Goal: Task Accomplishment & Management: Use online tool/utility

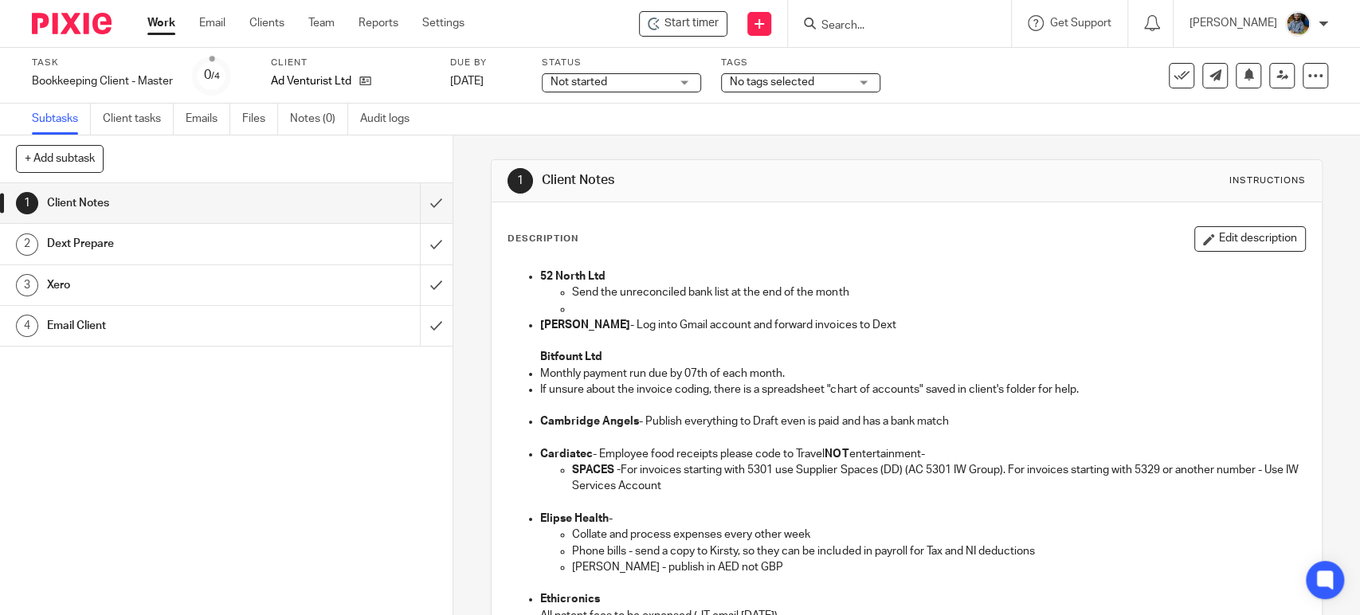
click at [980, 278] on p "52 North Ltd" at bounding box center [922, 276] width 764 height 16
click at [367, 80] on icon at bounding box center [365, 81] width 12 height 12
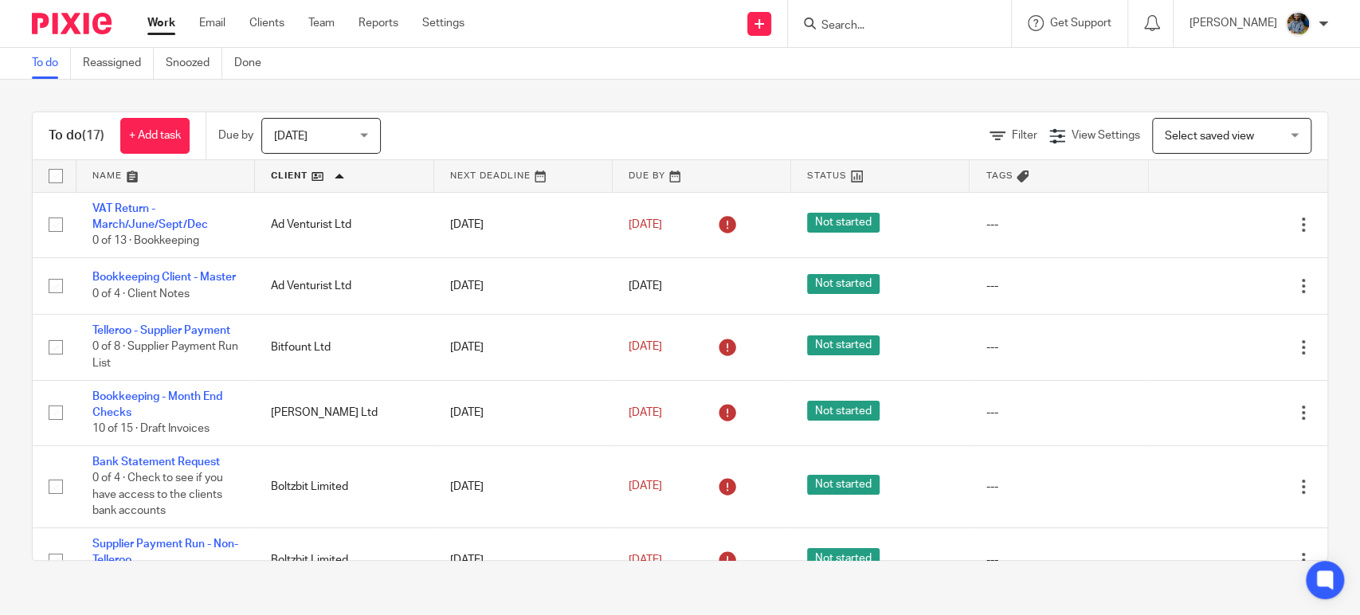
click at [720, 121] on div "Filter View Settings View Settings Manage saved views Select saved view Select …" at bounding box center [868, 136] width 918 height 36
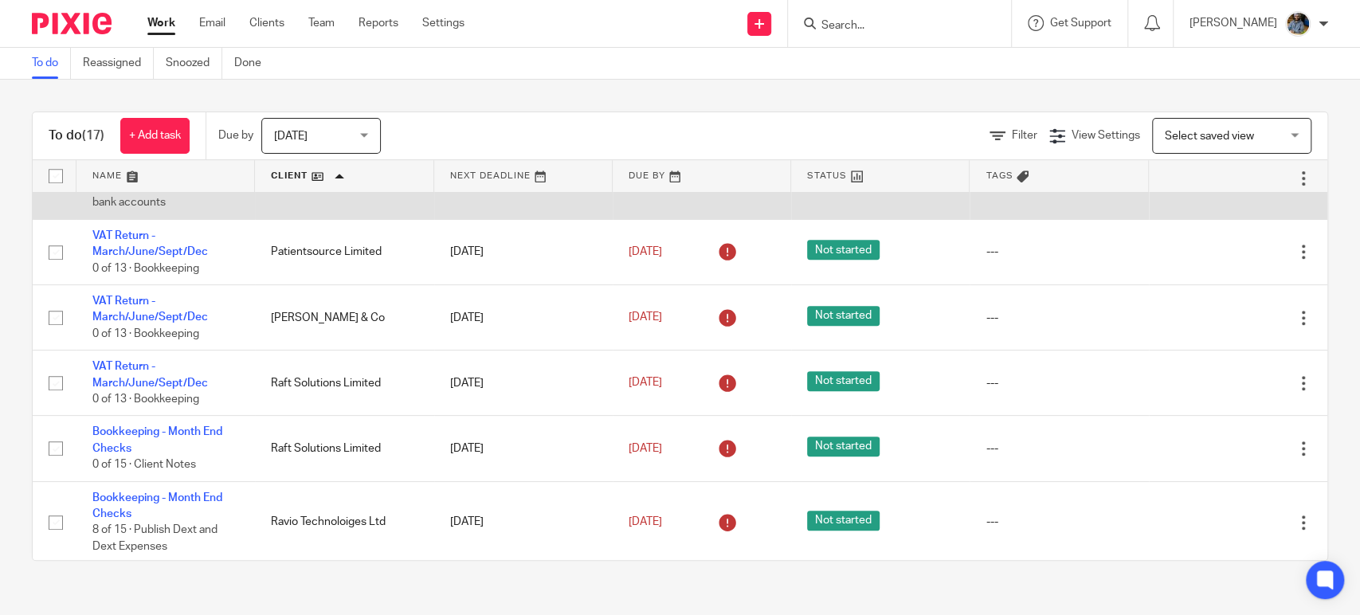
scroll to position [748, 0]
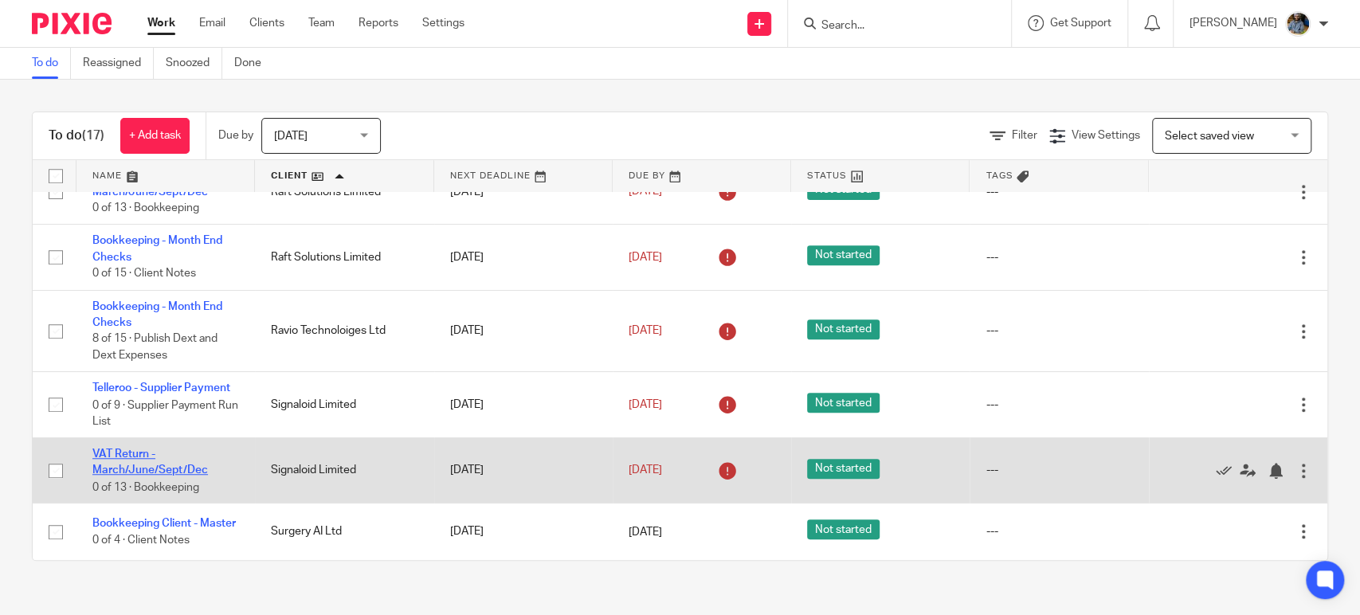
click at [164, 460] on link "VAT Return - March/June/Sept/Dec" at bounding box center [150, 461] width 116 height 27
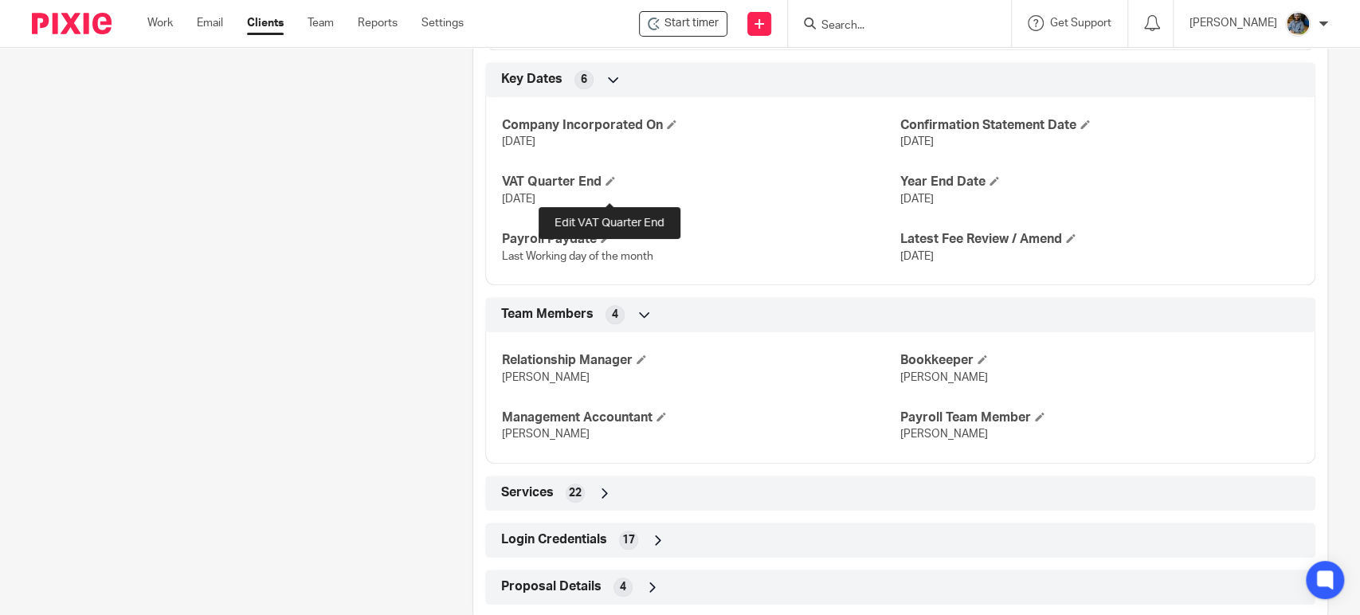
scroll to position [969, 0]
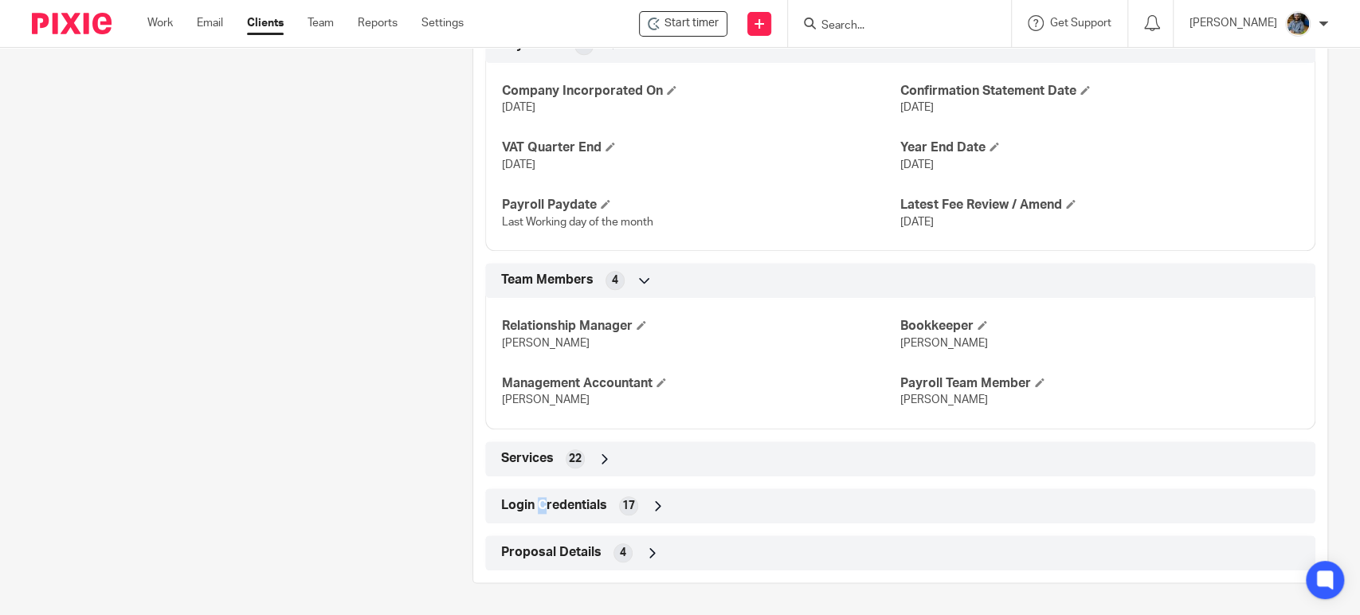
drag, startPoint x: 579, startPoint y: 514, endPoint x: 537, endPoint y: 502, distance: 43.9
click at [537, 502] on span "Login Credentials" at bounding box center [554, 505] width 106 height 17
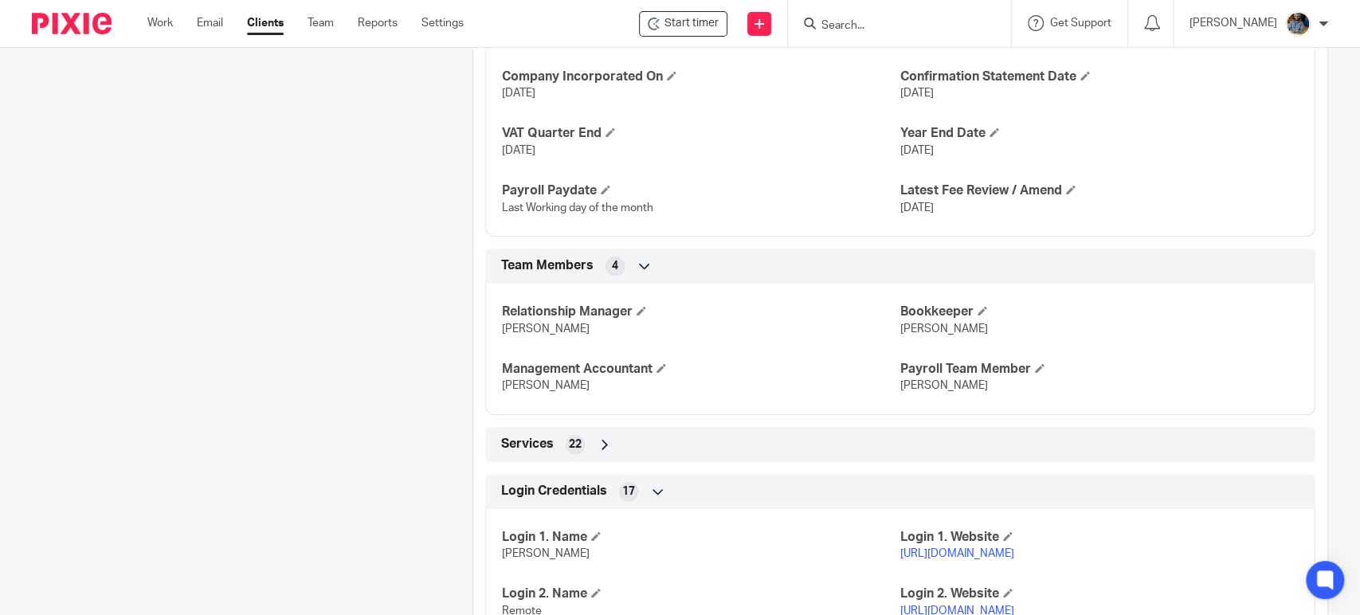
click at [382, 399] on div "Client contacts Kevin Davis (CFO) +44.7448.800868 (UK) kevin@navigator.tech Edi…" at bounding box center [227, 150] width 441 height 1899
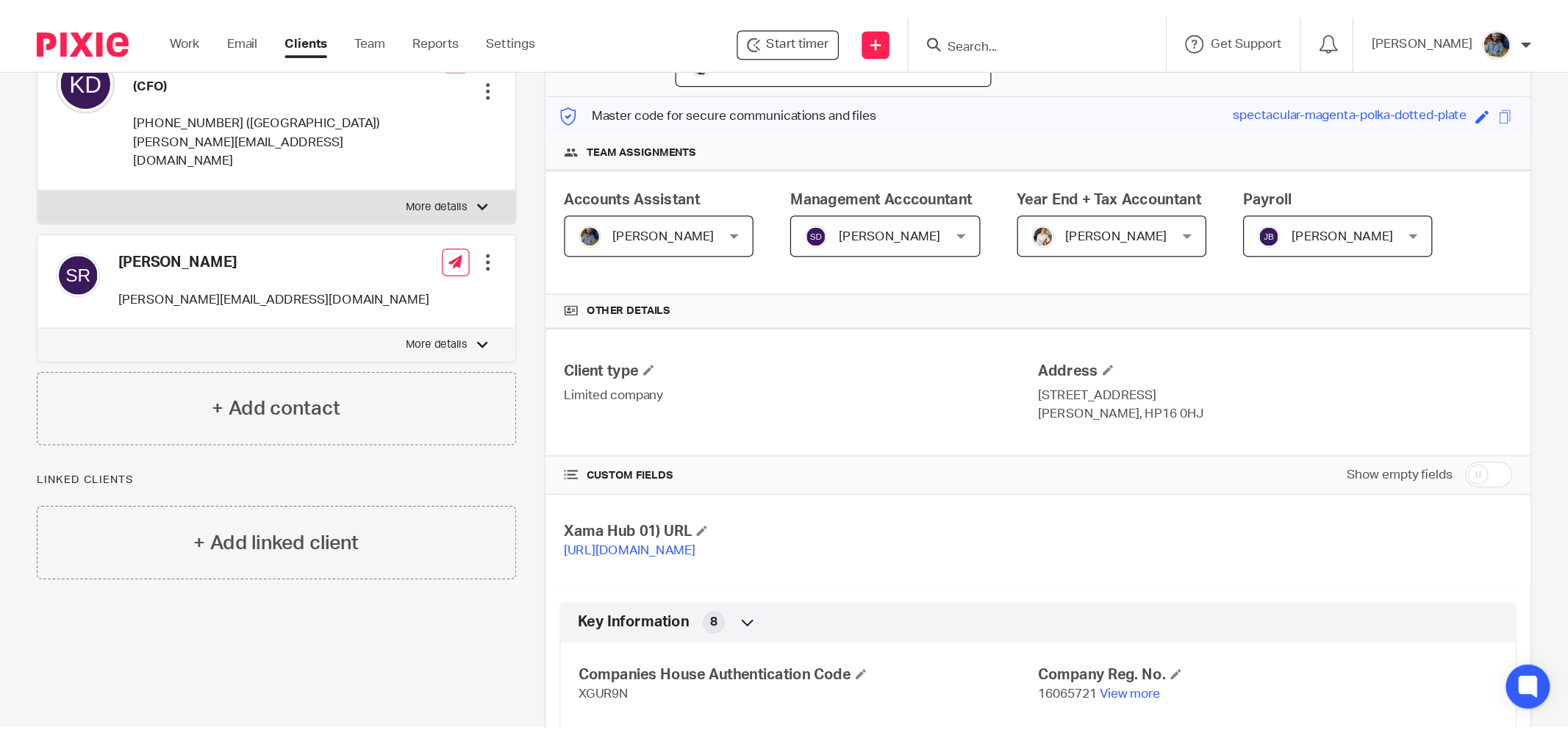
scroll to position [0, 0]
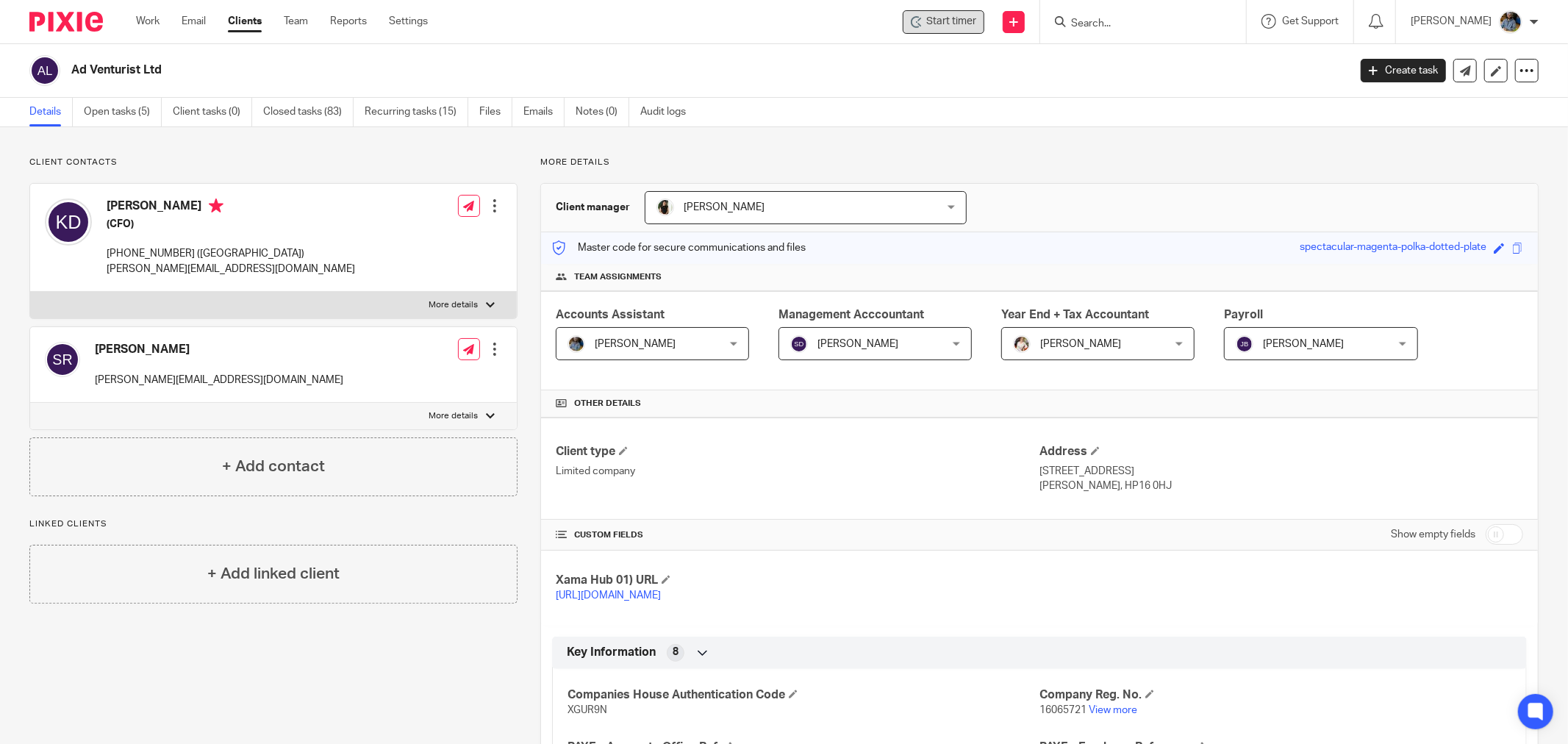
click at [951, 26] on span "Start timer" at bounding box center [952, 21] width 50 height 16
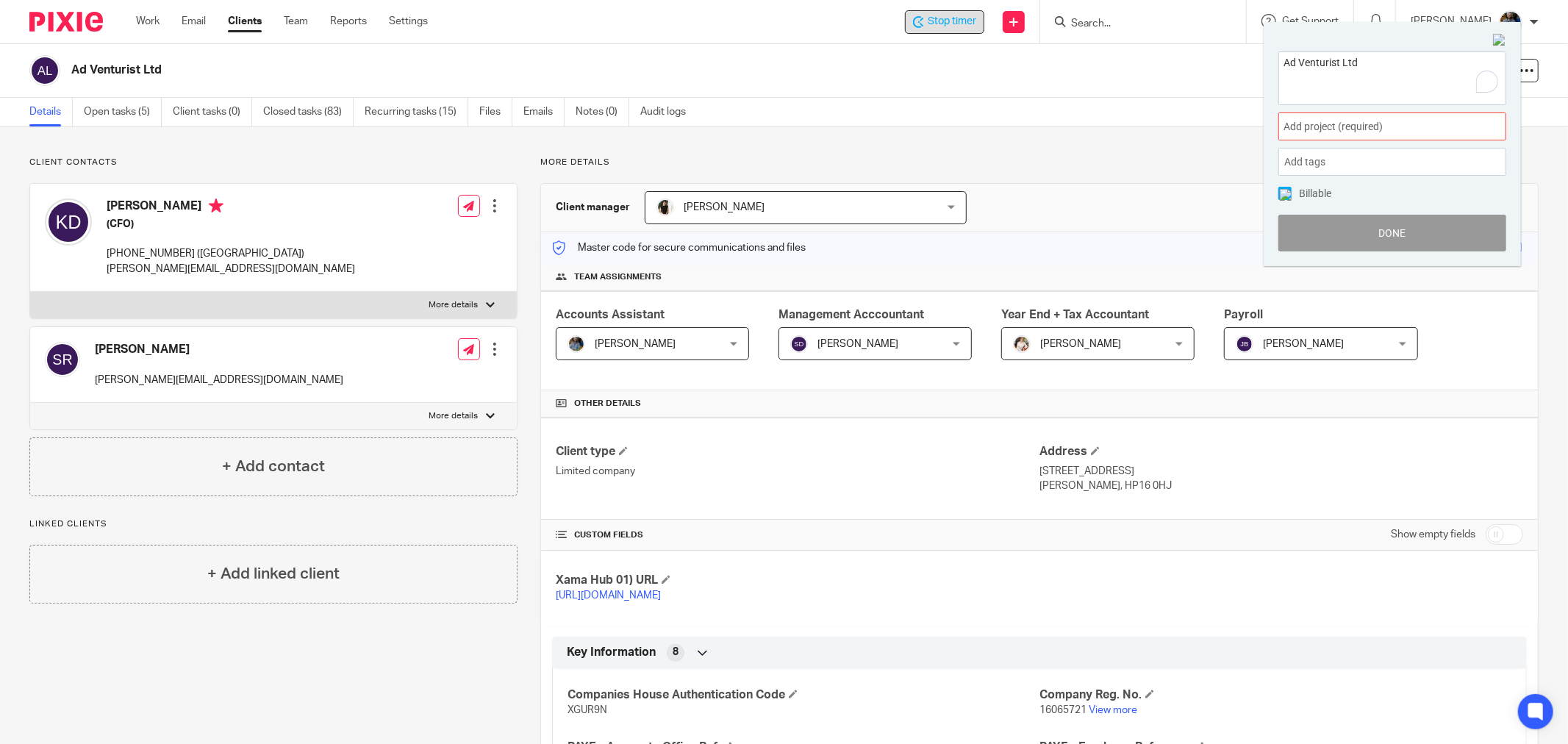
click at [1254, 127] on span "Add project (required) :" at bounding box center [1376, 126] width 186 height 16
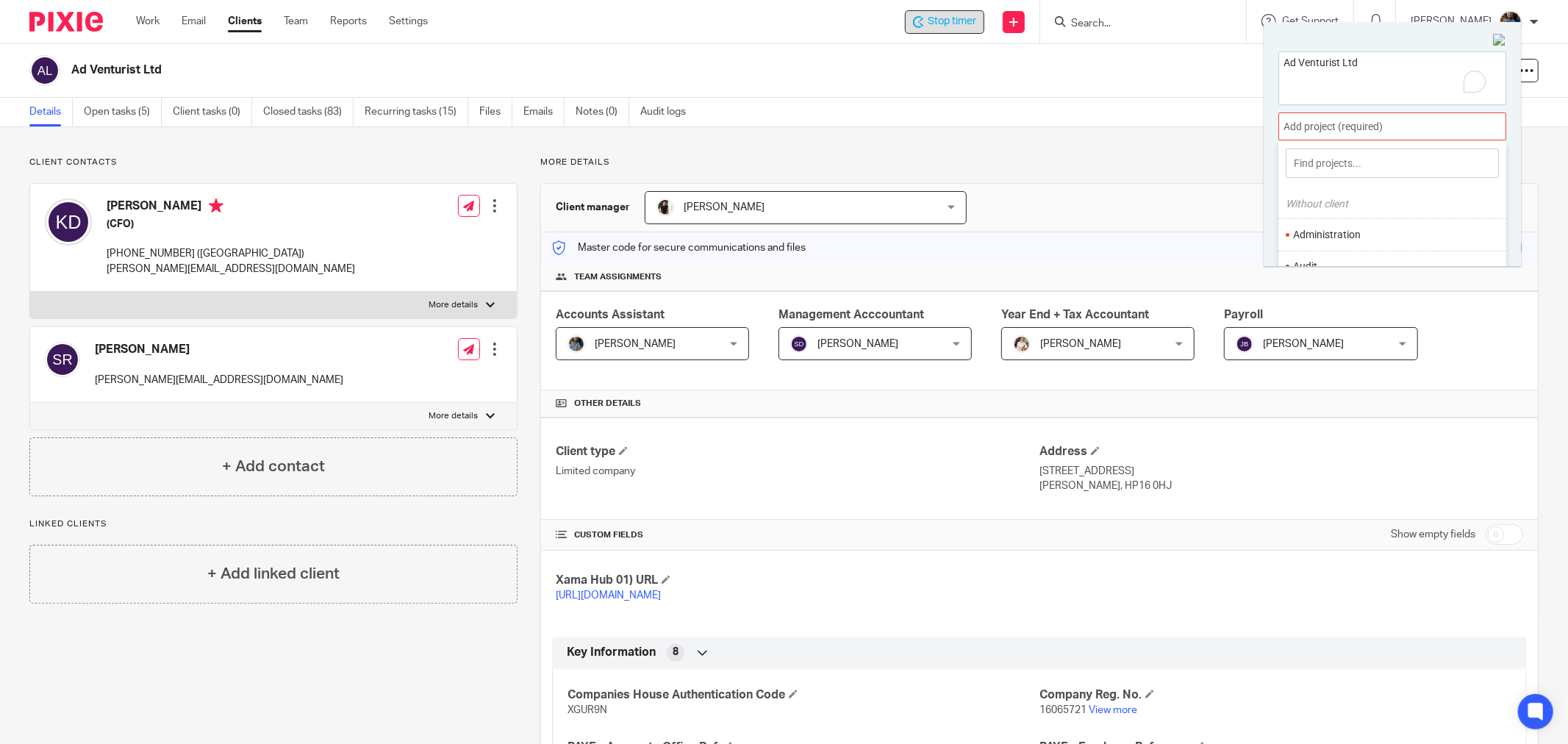
scroll to position [81, 0]
click at [1254, 219] on li "Bookkeeping" at bounding box center [1389, 217] width 192 height 16
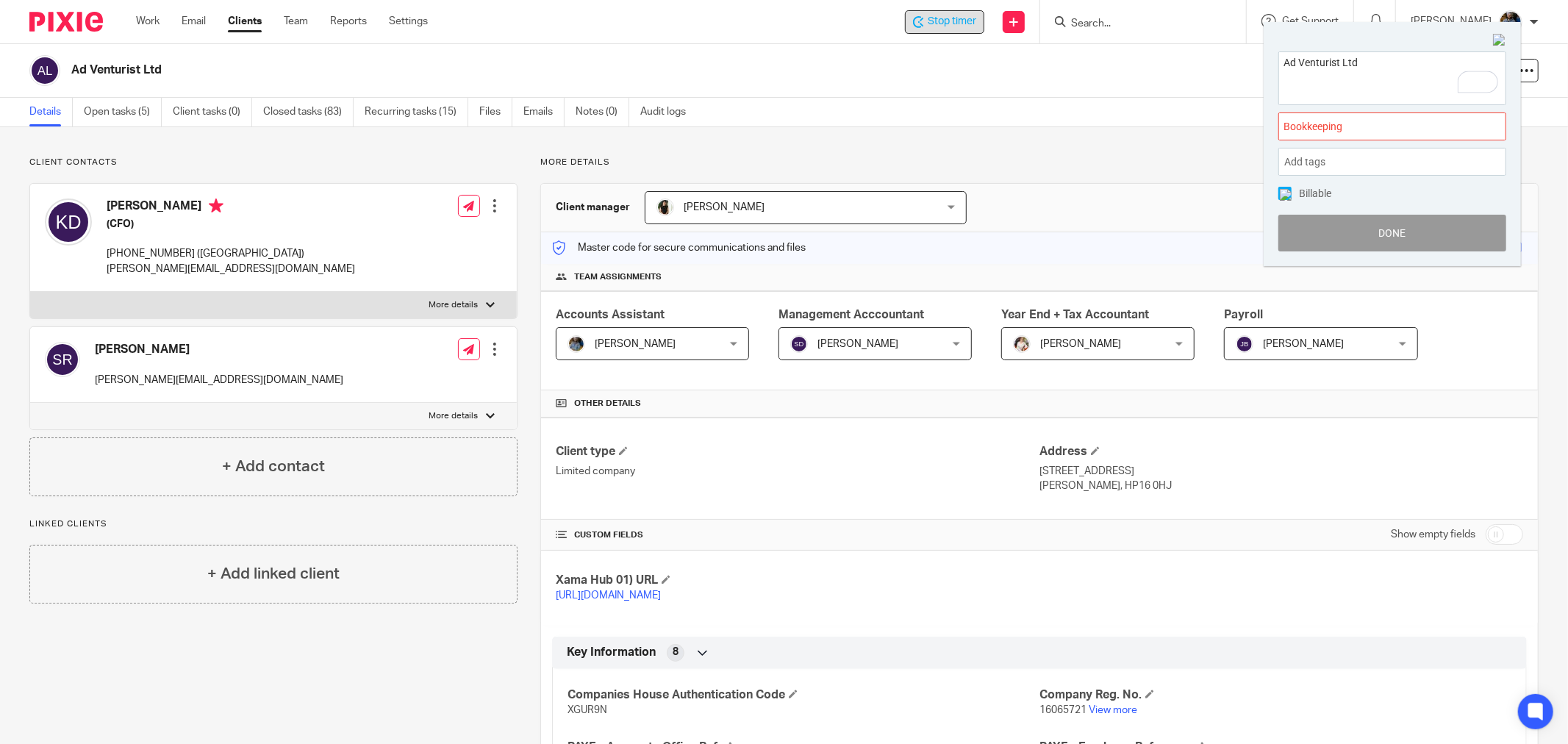
click at [1254, 243] on button "Done" at bounding box center [1392, 234] width 228 height 37
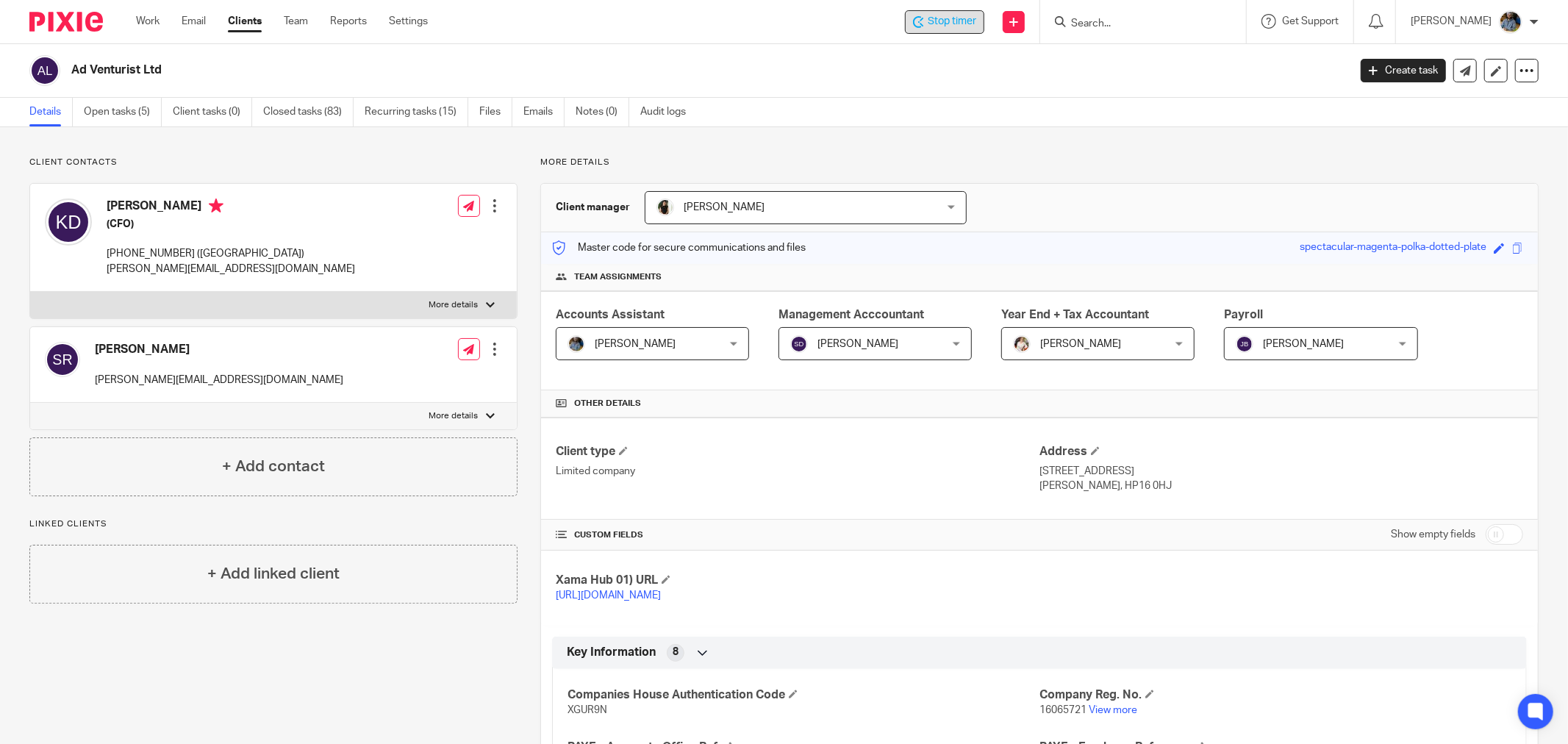
drag, startPoint x: 688, startPoint y: 59, endPoint x: 677, endPoint y: 56, distance: 11.4
click at [682, 56] on div "Ad Venturist Ltd" at bounding box center [684, 70] width 1310 height 30
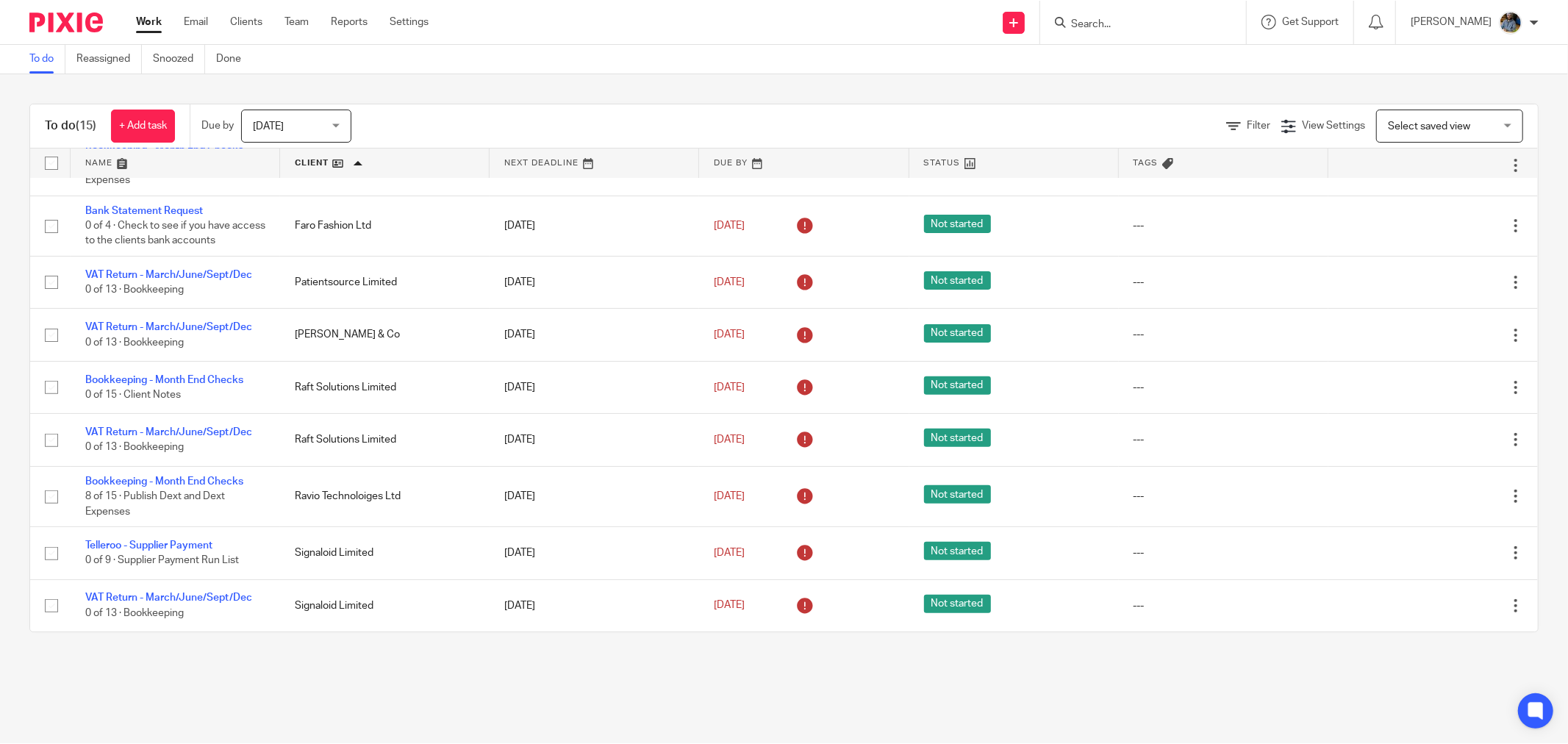
scroll to position [380, 0]
click at [818, 78] on div "To do (15) + Add task Due by [DATE] [DATE] [DATE] [DATE] This week Next week Th…" at bounding box center [784, 367] width 1568 height 588
